Goal: Task Accomplishment & Management: Manage account settings

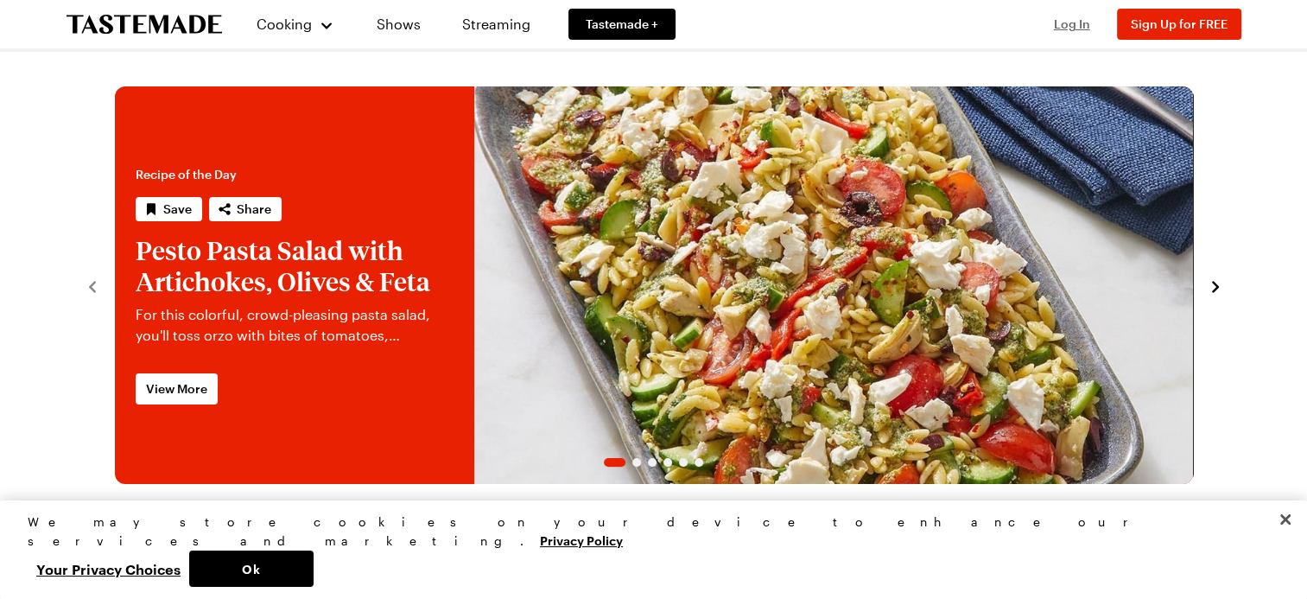
click at [1068, 28] on span "Log In" at bounding box center [1072, 23] width 36 height 15
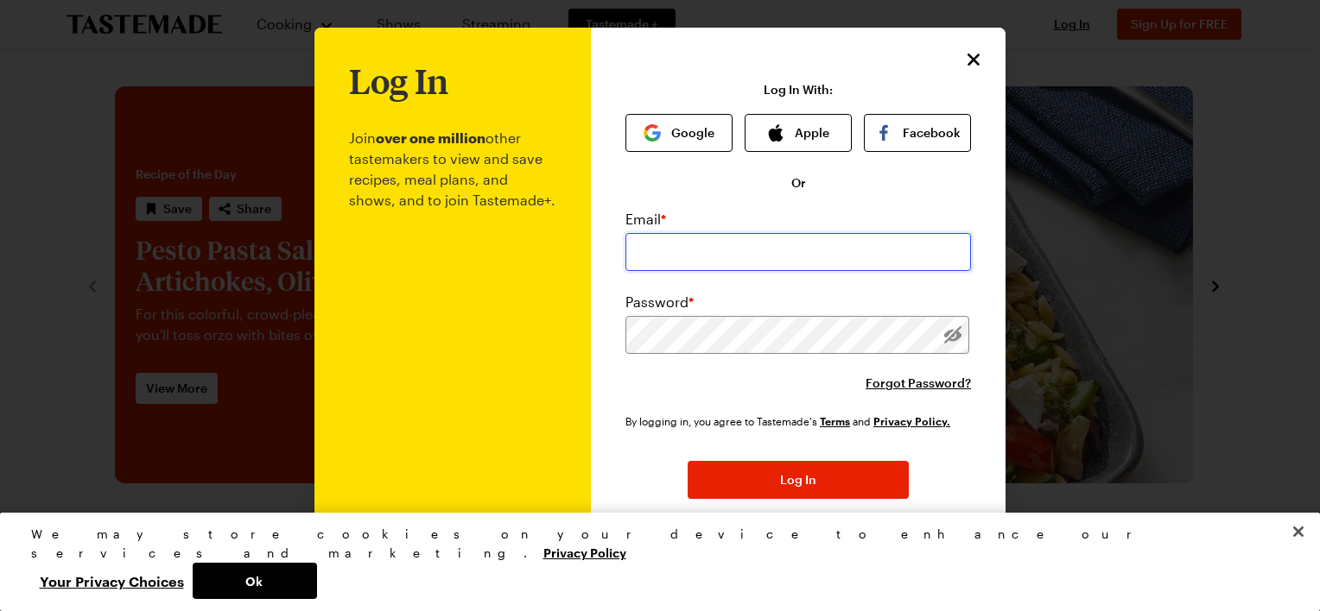
type input "[EMAIL_ADDRESS][DOMAIN_NAME]"
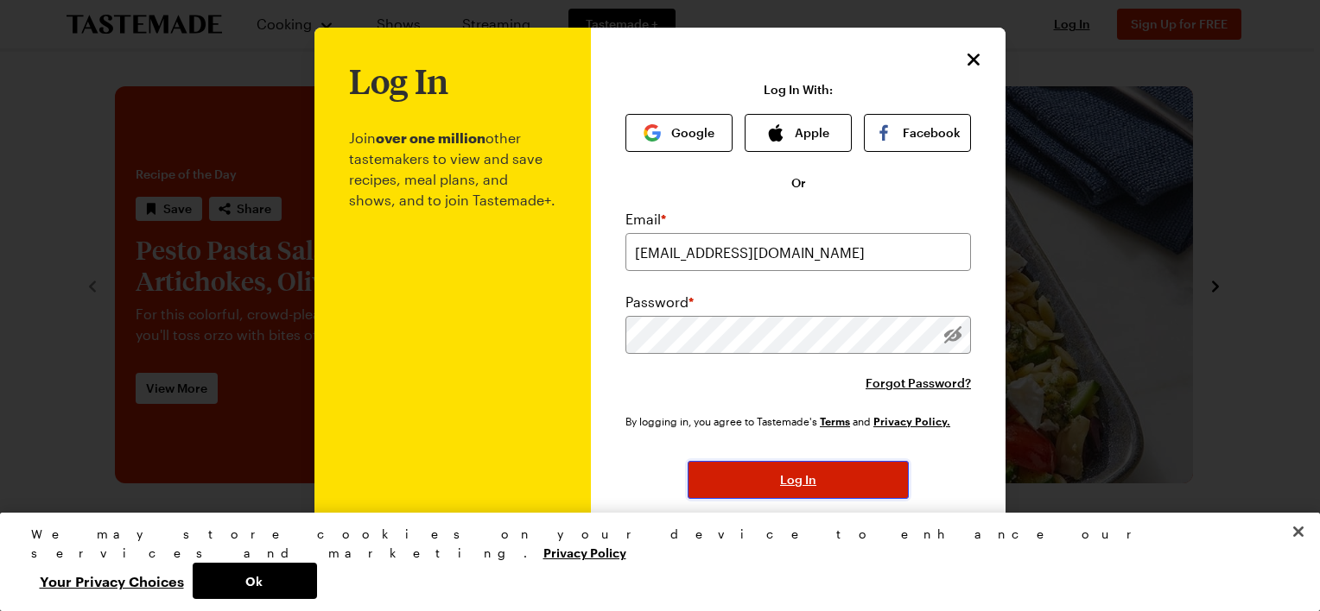
click at [770, 469] on button "Log In" at bounding box center [797, 480] width 221 height 38
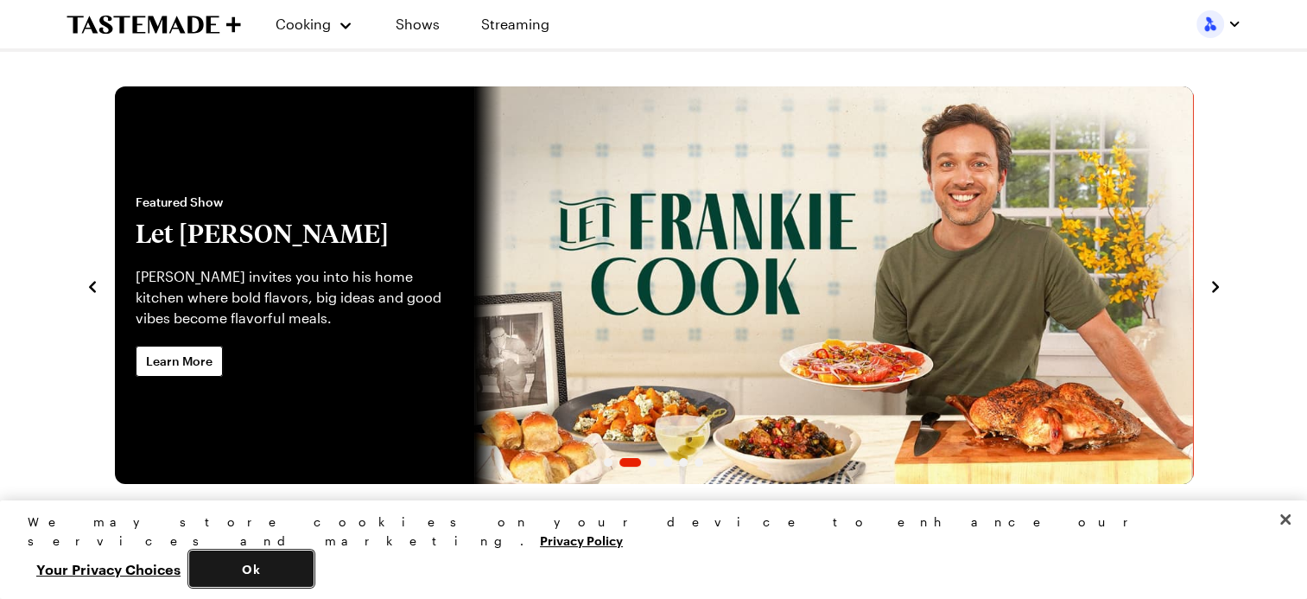
click at [314, 566] on button "Ok" at bounding box center [251, 568] width 124 height 36
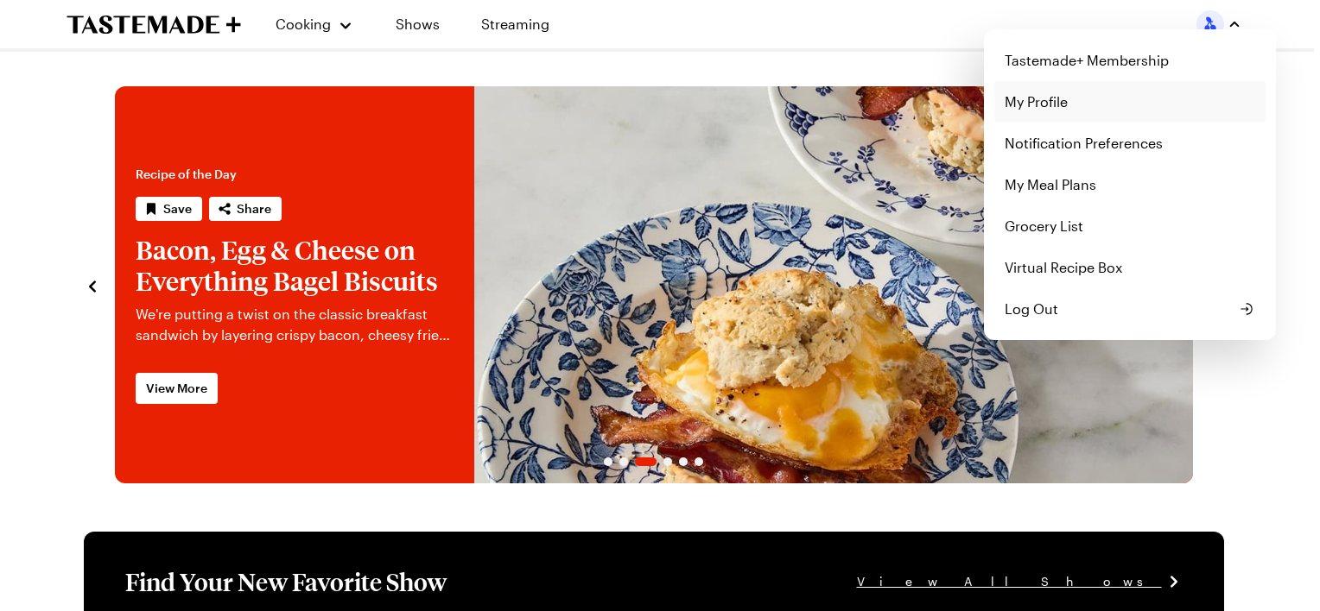
click at [1061, 105] on link "My Profile" at bounding box center [1129, 101] width 271 height 41
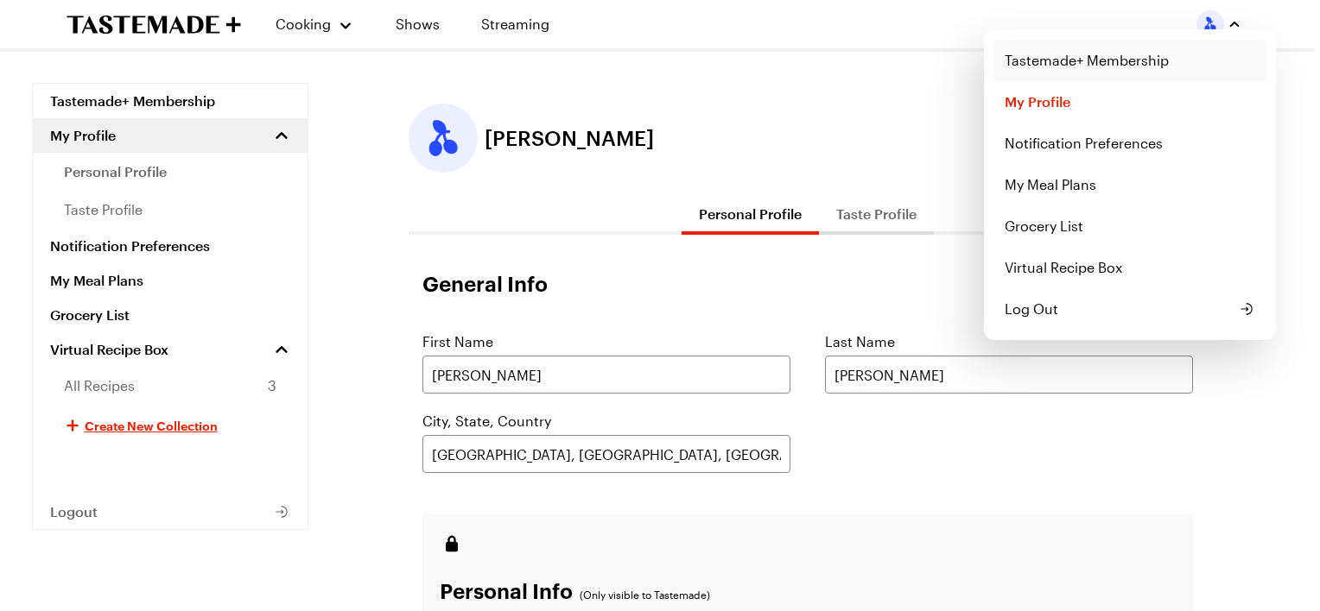
click at [1085, 59] on link "Tastemade+ Membership" at bounding box center [1129, 60] width 271 height 41
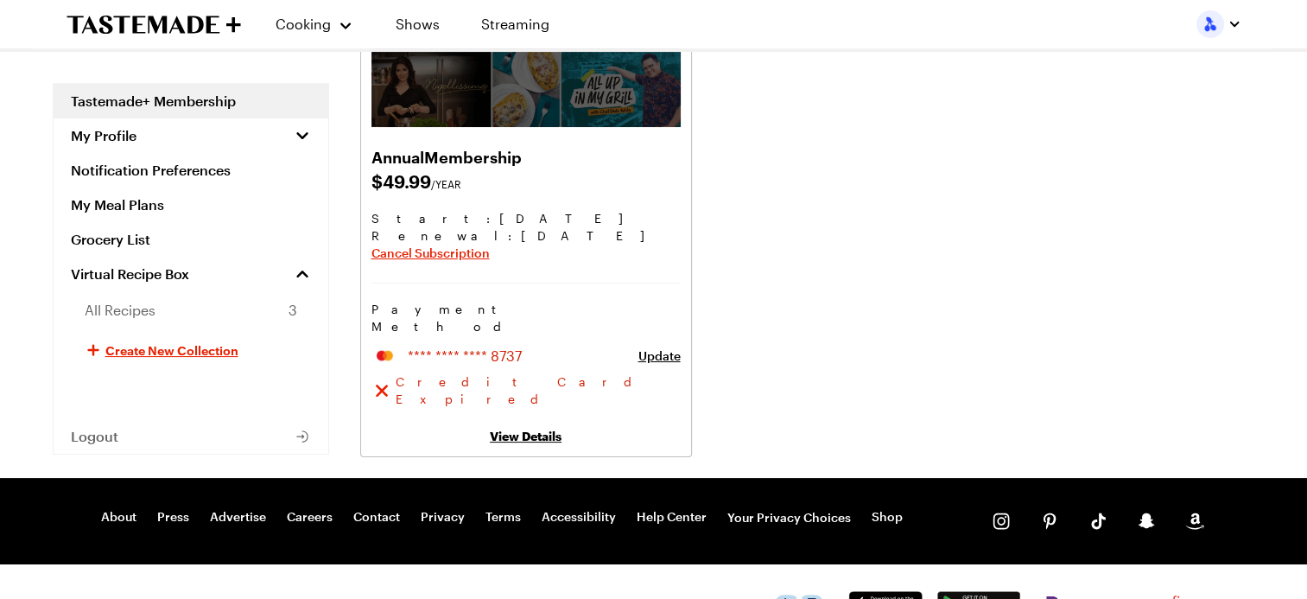
scroll to position [242, 0]
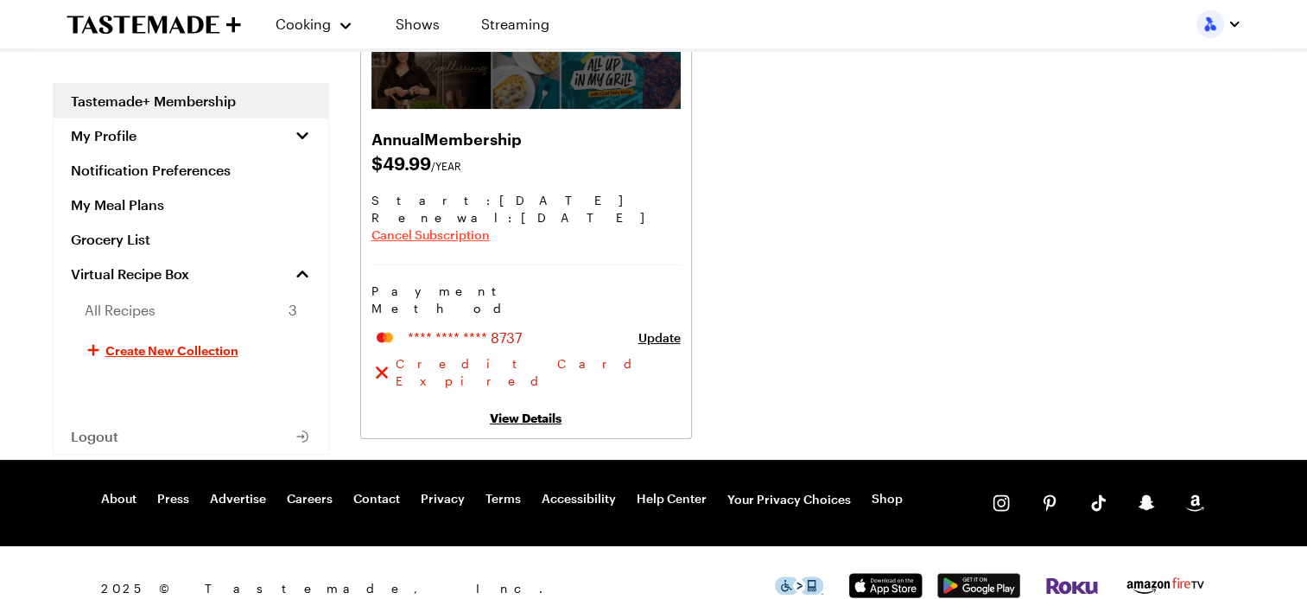
click at [409, 238] on span "Cancel Subscription" at bounding box center [430, 234] width 118 height 17
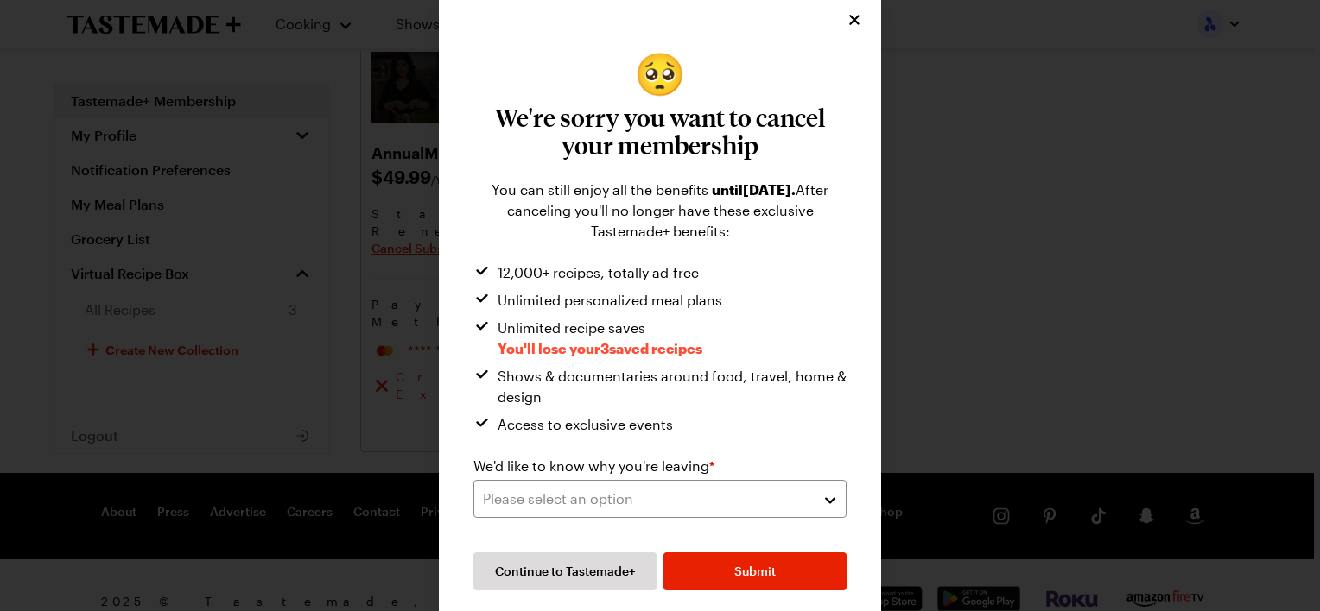
scroll to position [14, 0]
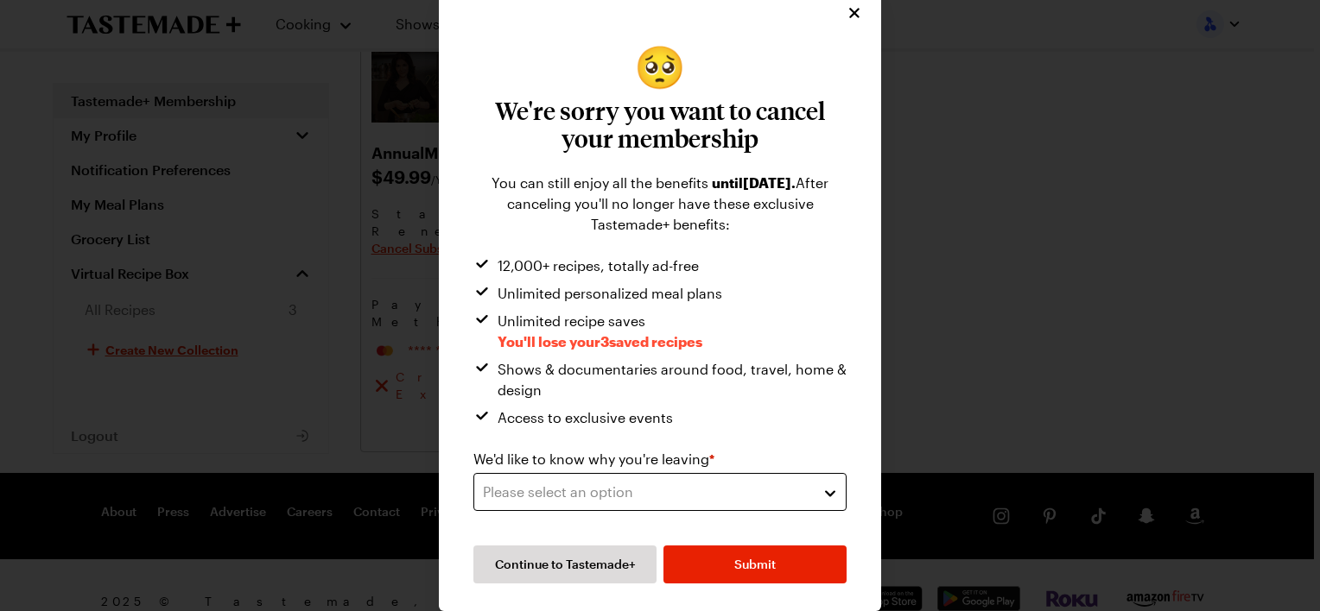
click at [556, 492] on div "Please select an option" at bounding box center [647, 492] width 328 height 21
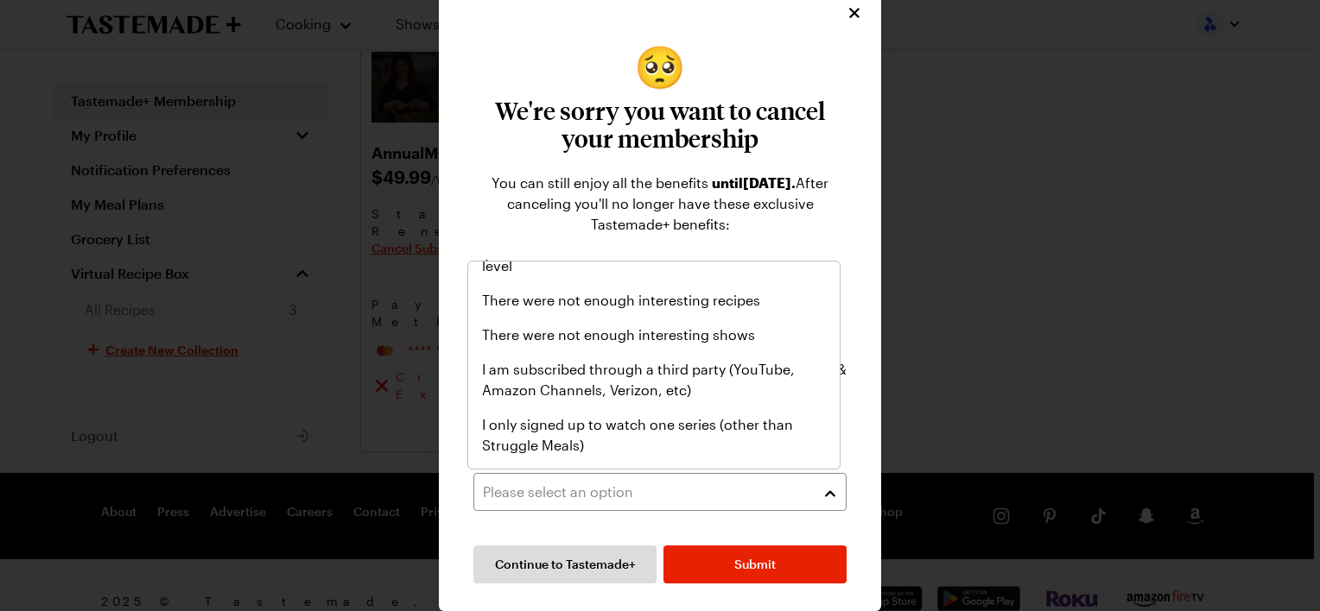
scroll to position [173, 0]
click at [580, 340] on span "There were not enough interesting shows" at bounding box center [618, 334] width 273 height 21
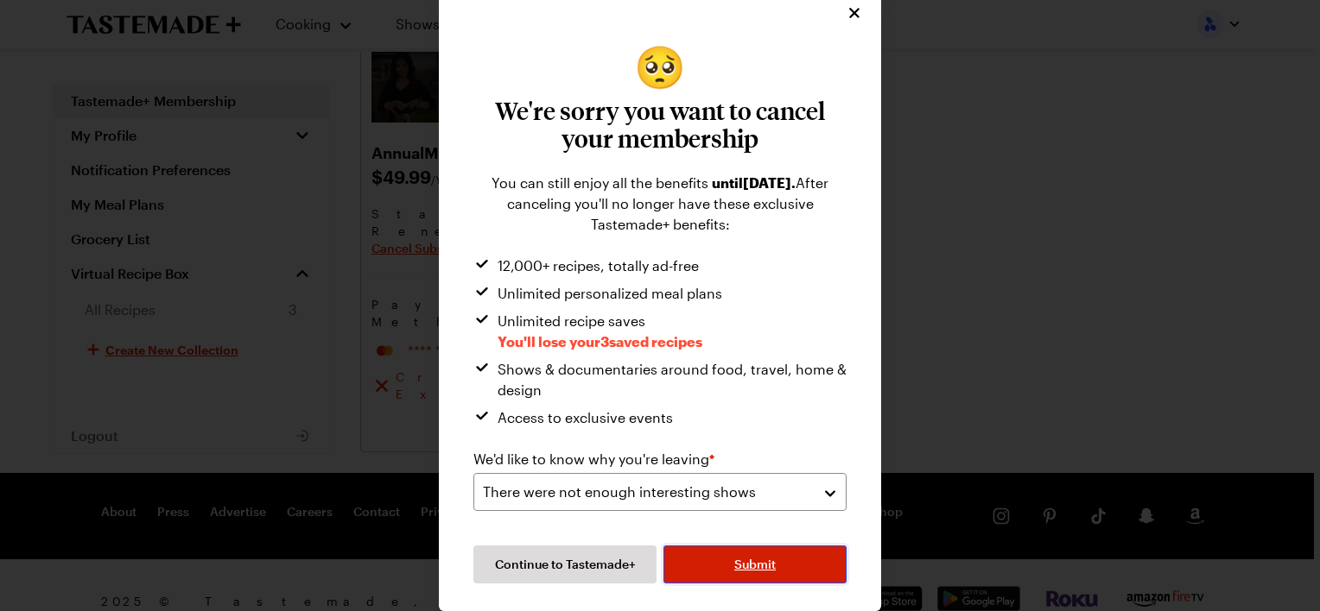
click at [750, 565] on span "Submit" at bounding box center [754, 564] width 41 height 17
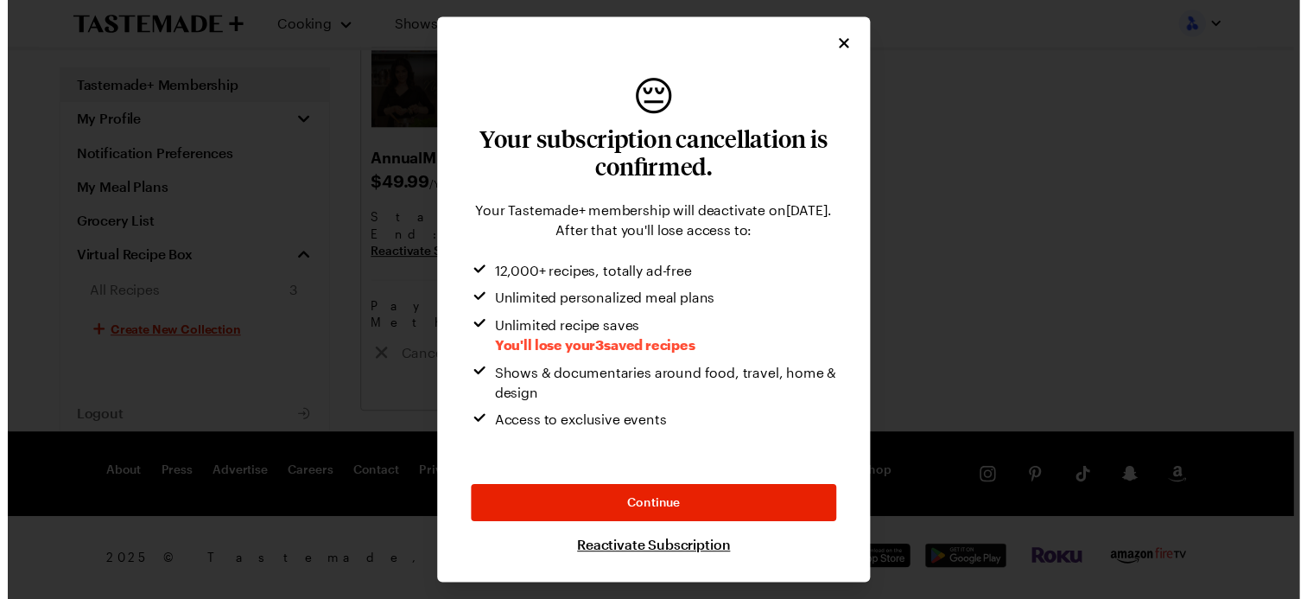
scroll to position [203, 0]
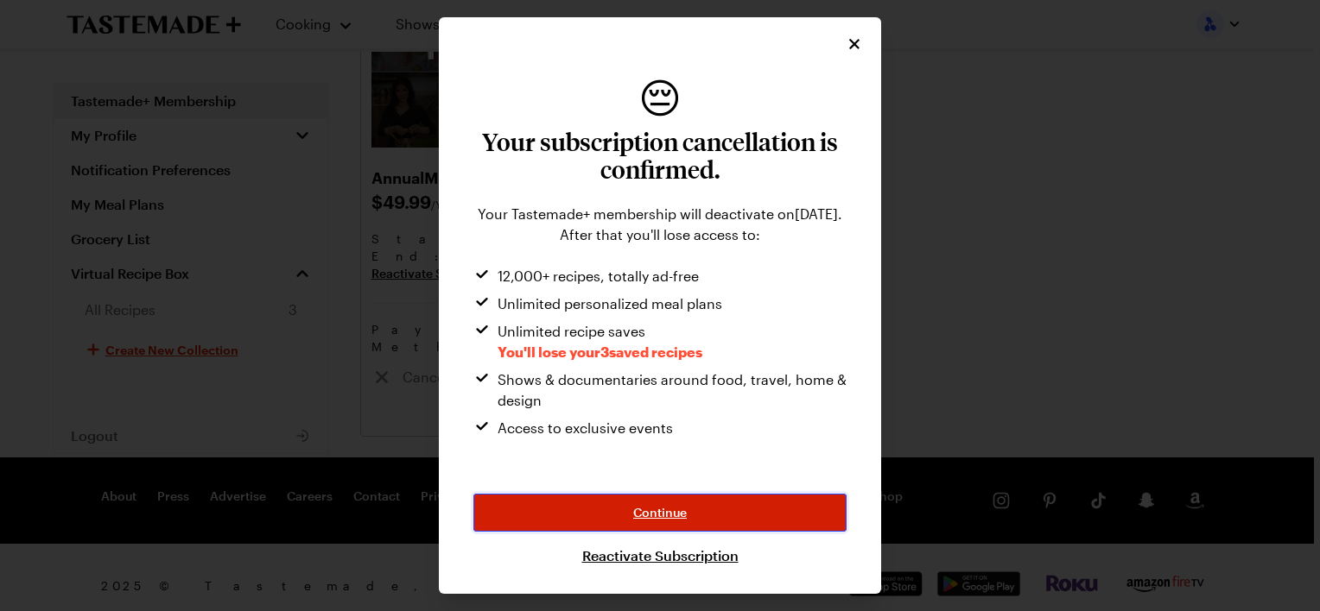
click at [660, 511] on span "Continue" at bounding box center [660, 512] width 54 height 17
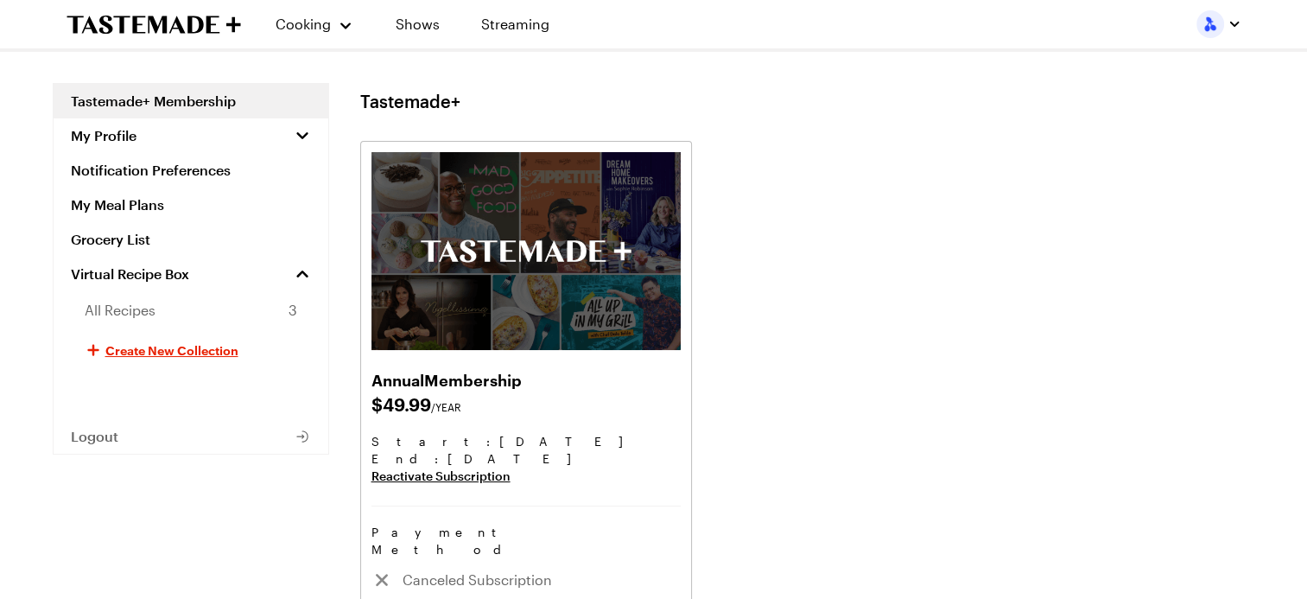
scroll to position [0, 0]
